Goal: Transaction & Acquisition: Purchase product/service

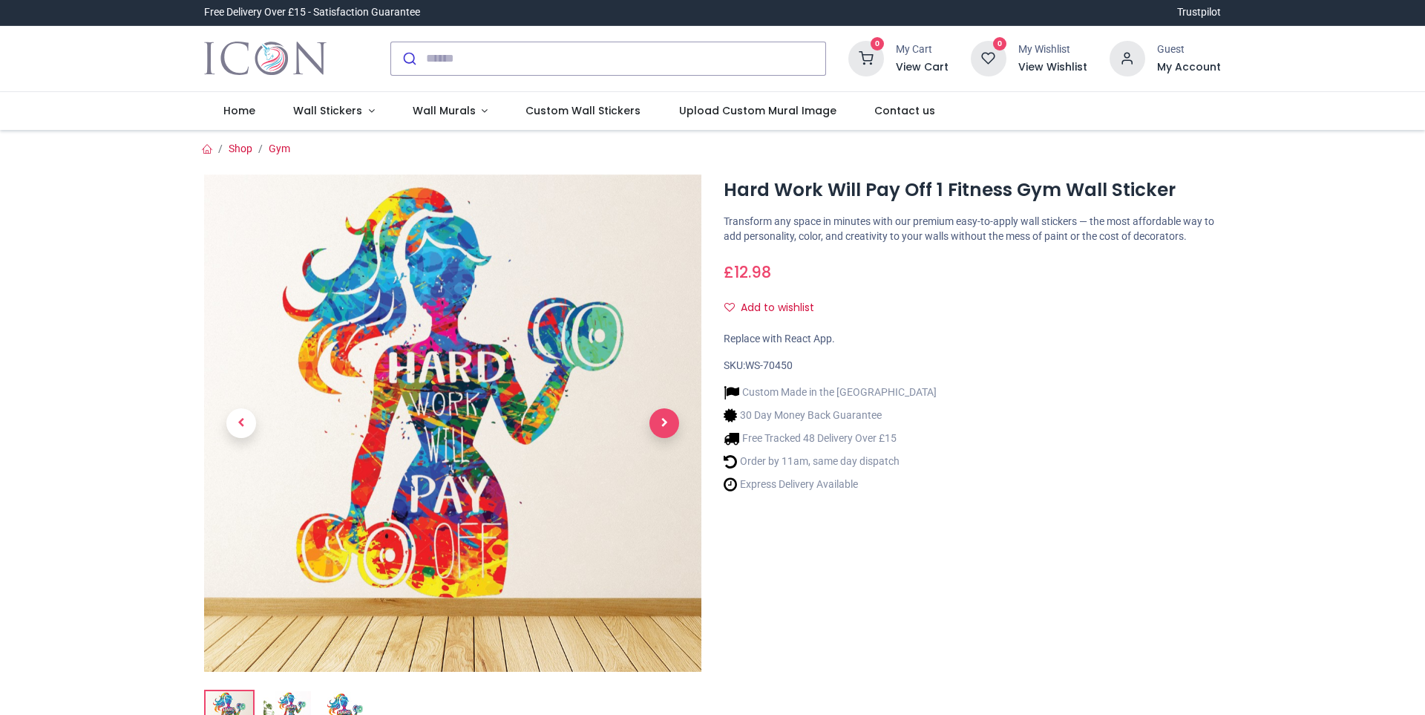
click at [657, 416] on span "Next" at bounding box center [664, 423] width 30 height 30
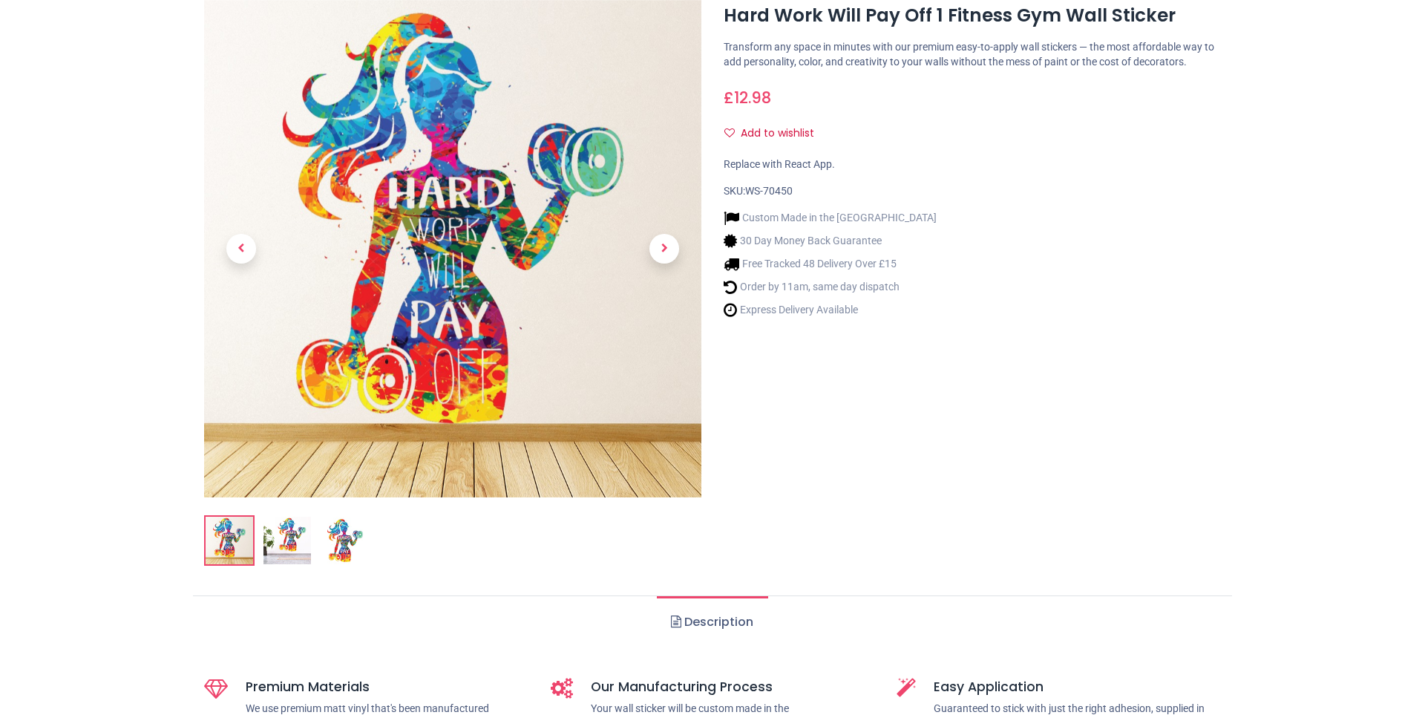
click at [657, 416] on link at bounding box center [664, 248] width 74 height 348
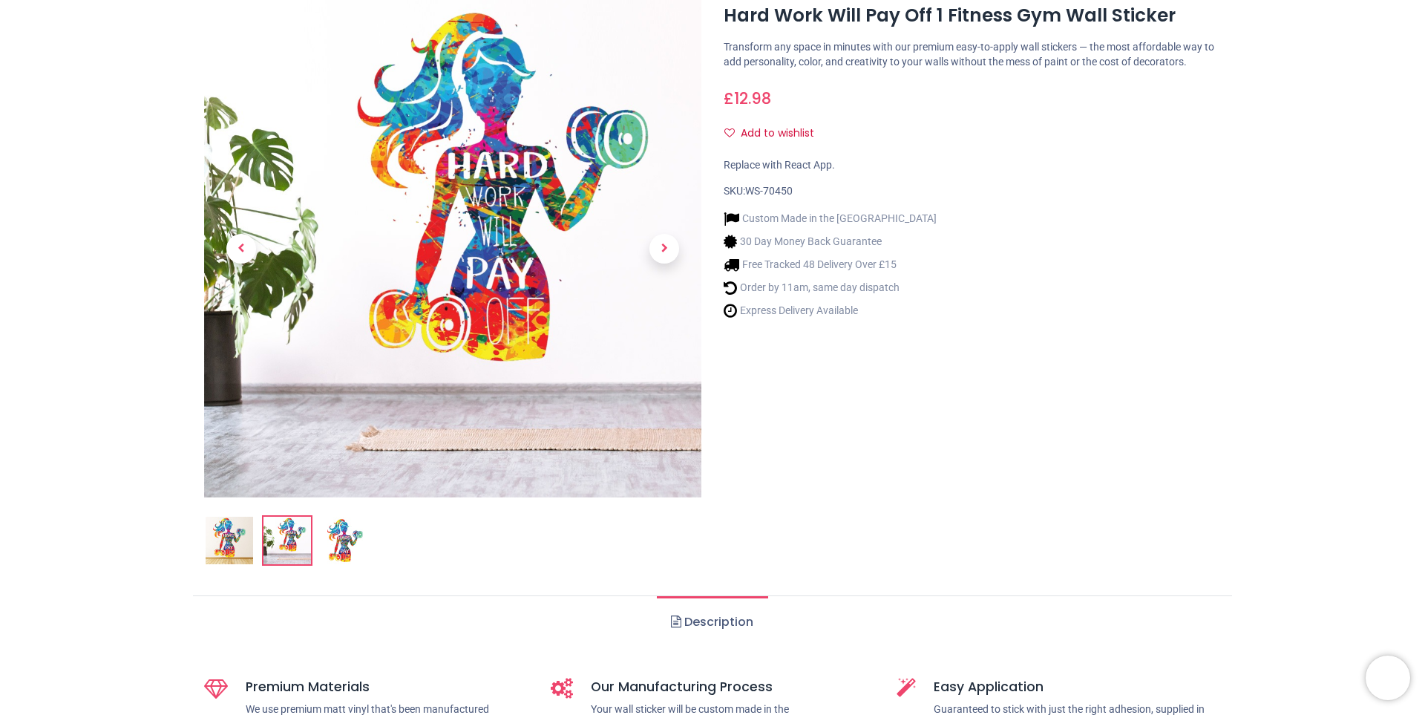
drag, startPoint x: 666, startPoint y: 238, endPoint x: 255, endPoint y: 27, distance: 462.0
click at [666, 238] on span "Next" at bounding box center [664, 249] width 30 height 30
